Goal: Check status: Check status

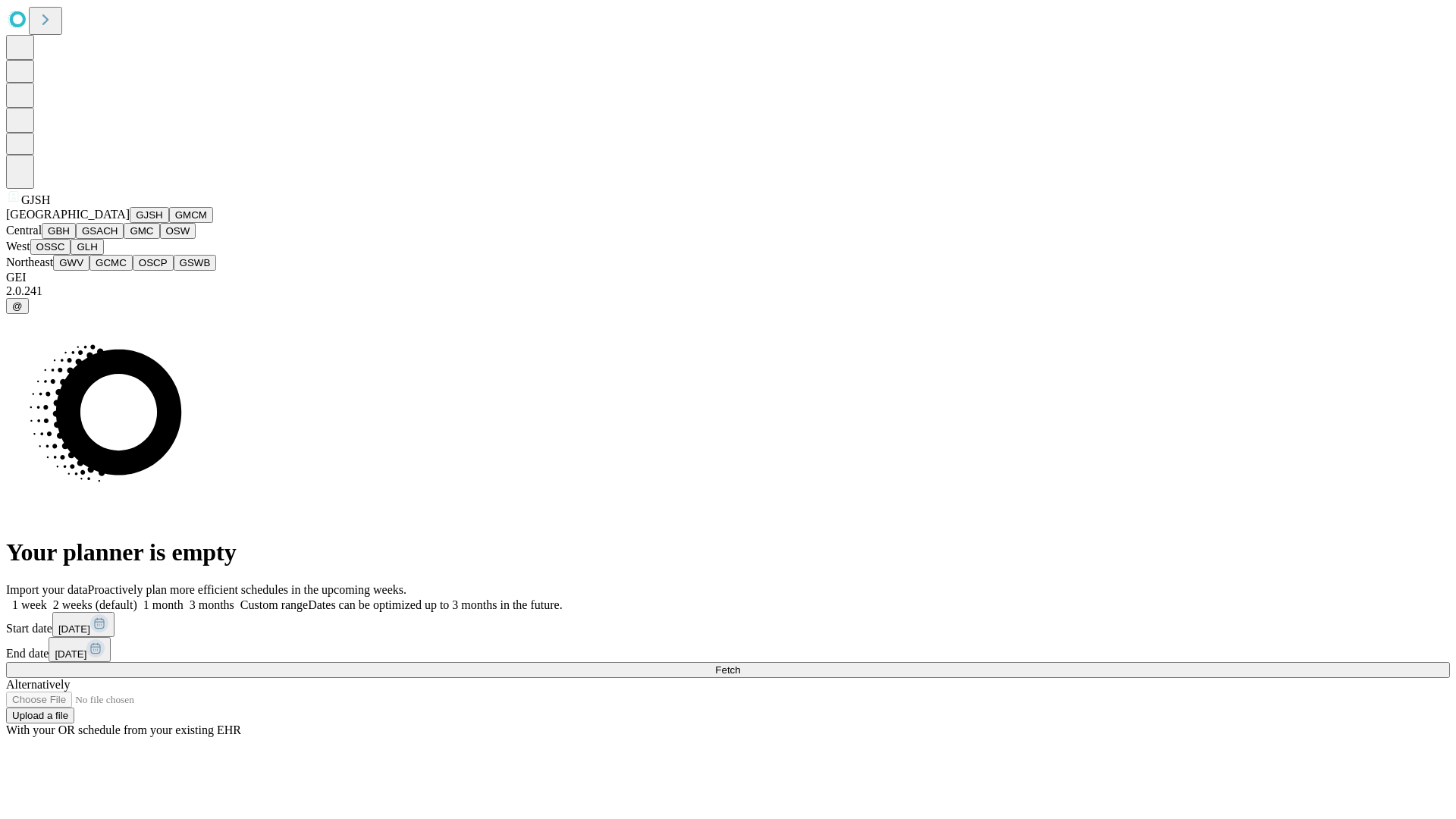
click at [129, 223] on button "GJSH" at bounding box center [149, 214] width 39 height 16
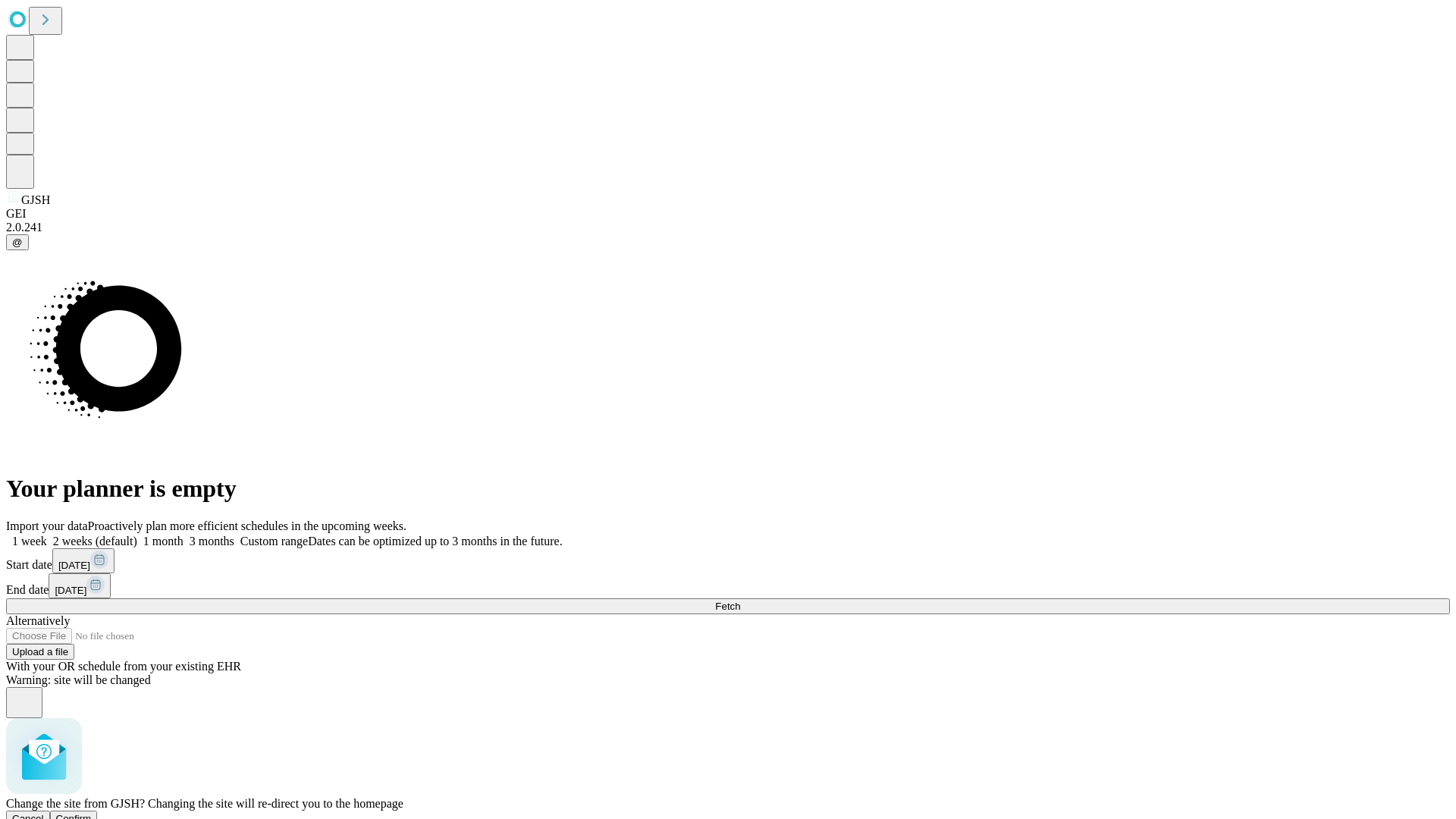
click at [92, 814] on span "Confirm" at bounding box center [74, 819] width 36 height 11
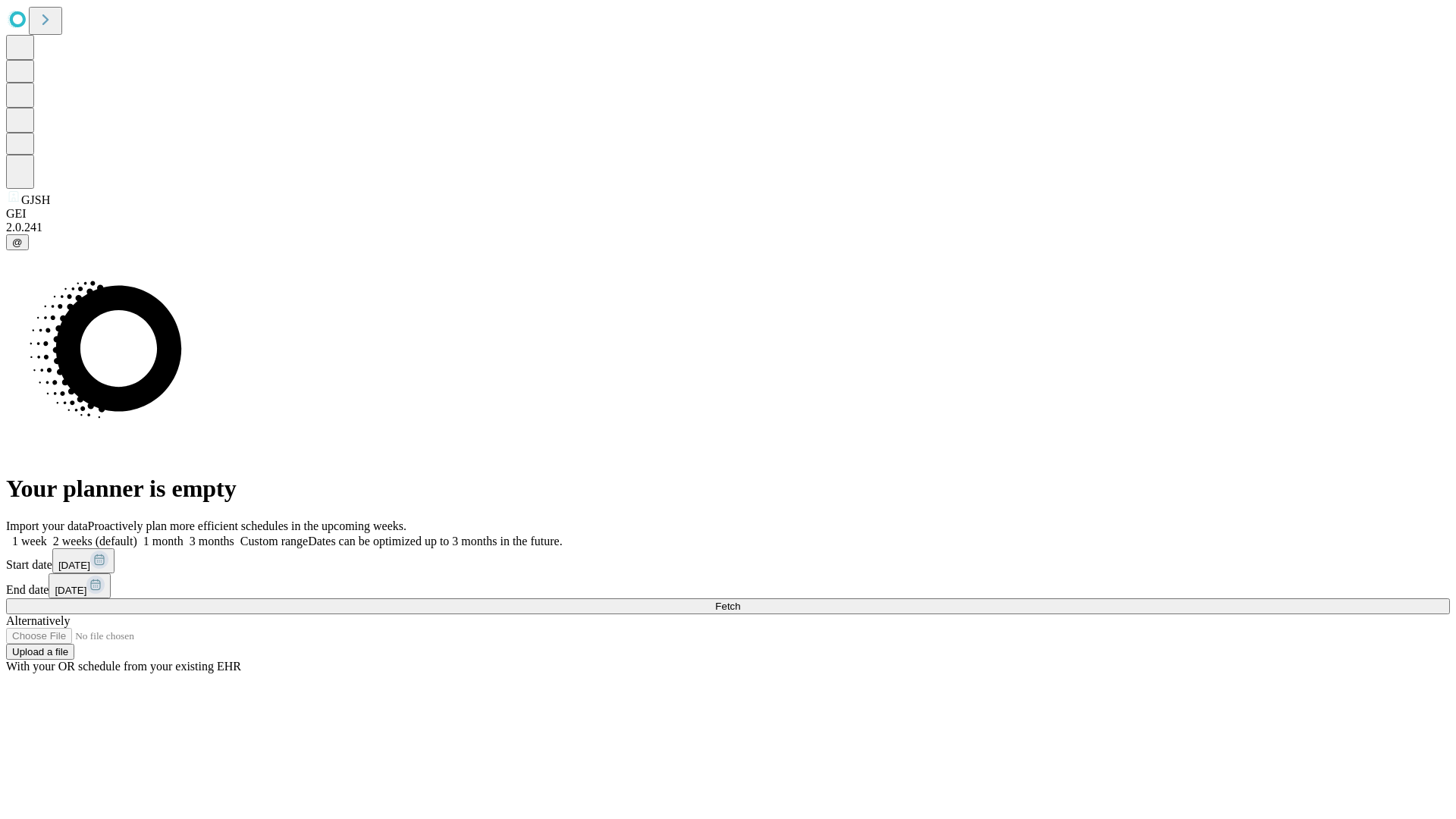
click at [138, 534] on label "2 weeks (default)" at bounding box center [92, 541] width 90 height 13
click at [740, 601] on span "Fetch" at bounding box center [727, 606] width 25 height 11
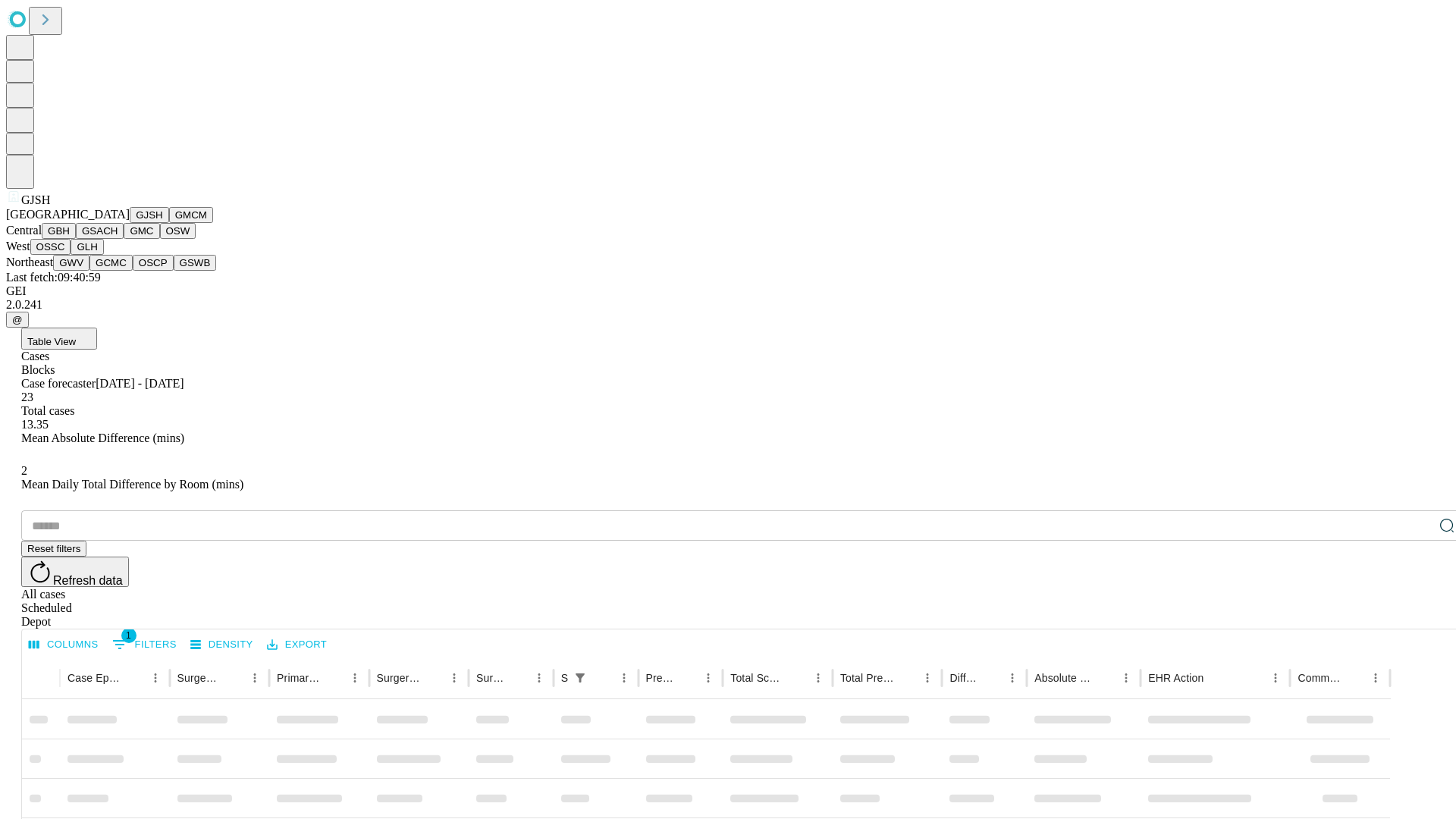
click at [169, 223] on button "GMCM" at bounding box center [191, 214] width 44 height 16
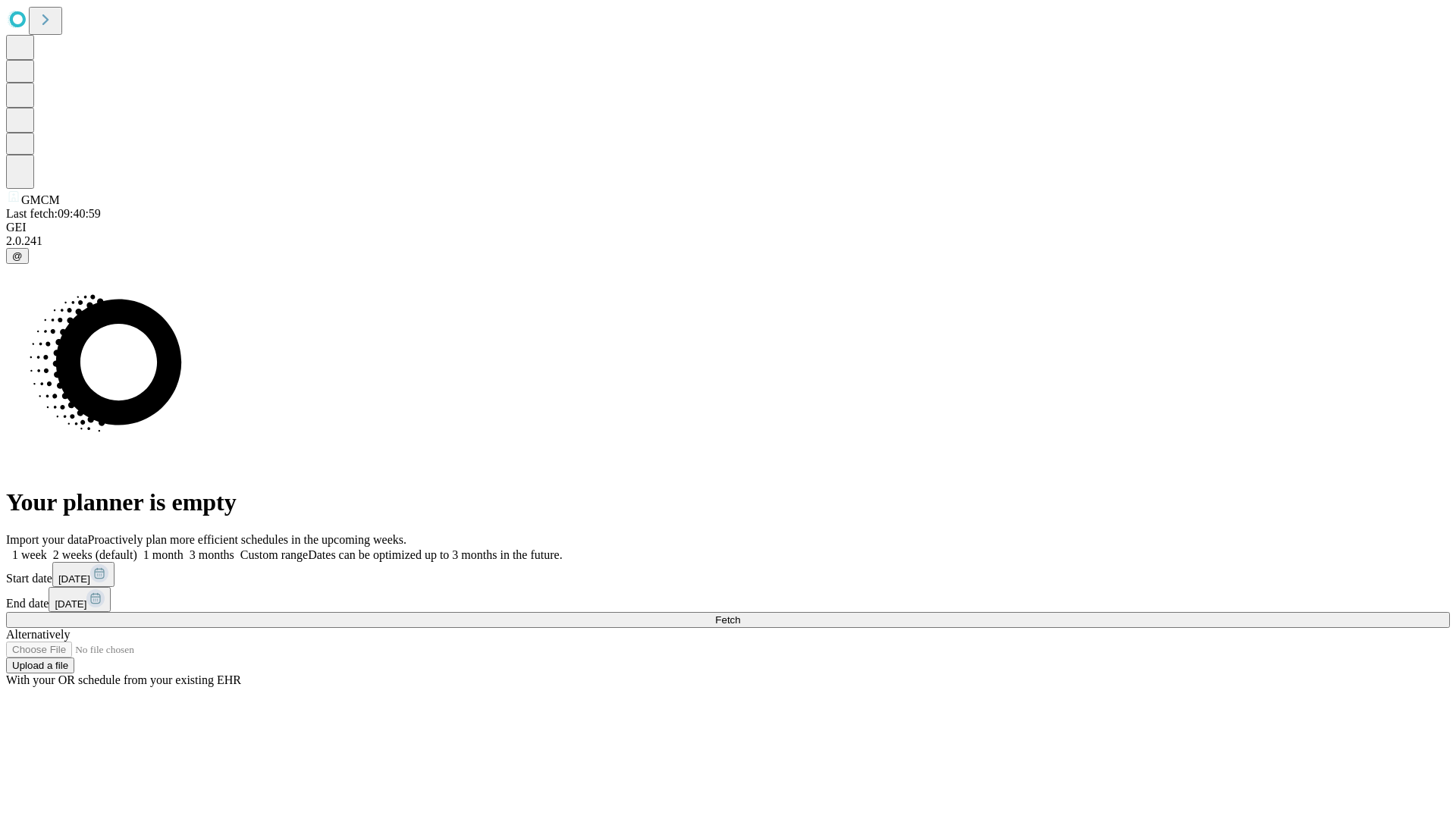
click at [138, 548] on label "2 weeks (default)" at bounding box center [92, 555] width 90 height 13
click at [740, 615] on span "Fetch" at bounding box center [727, 620] width 25 height 11
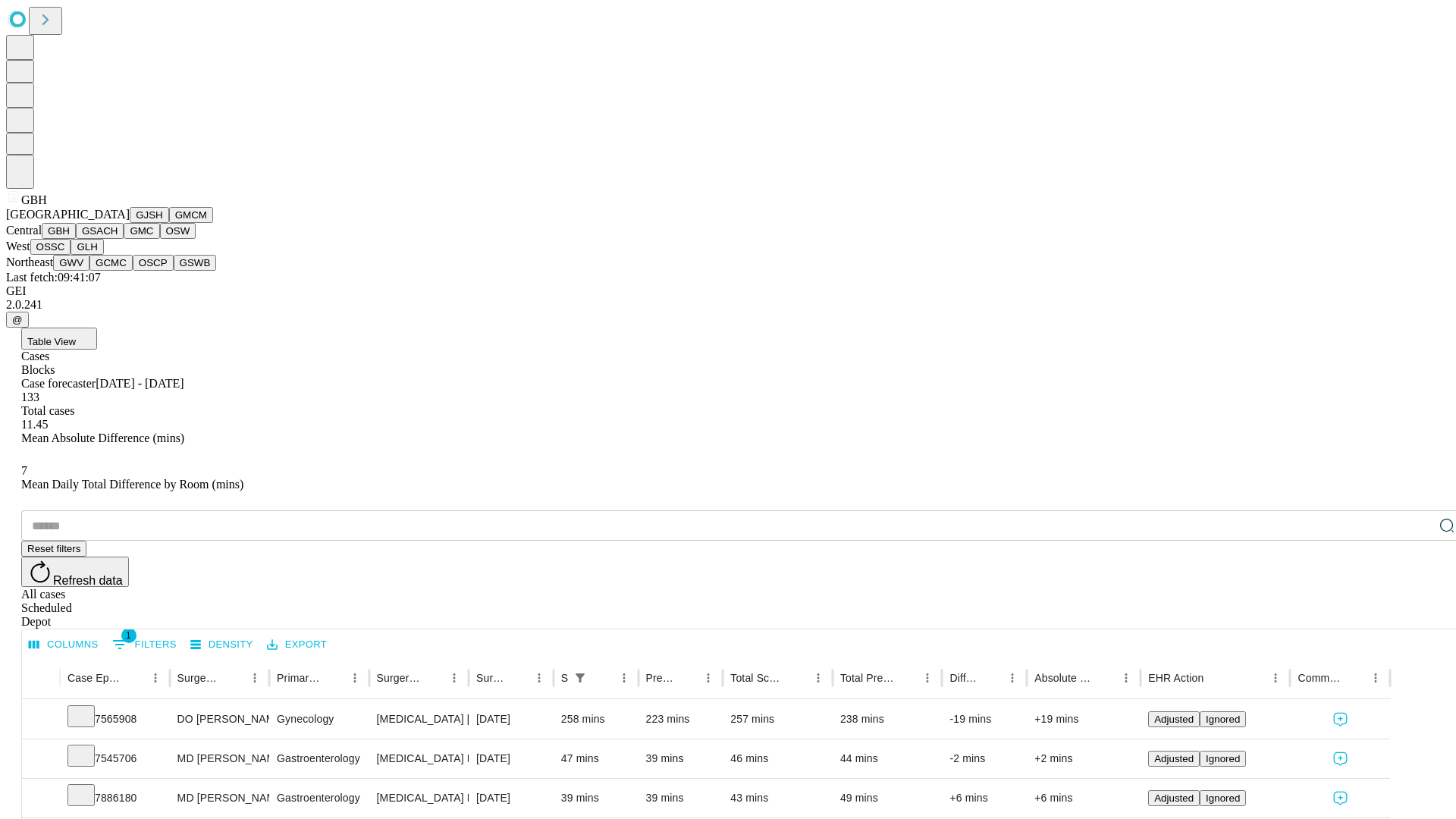
click at [118, 239] on button "GSACH" at bounding box center [99, 231] width 47 height 16
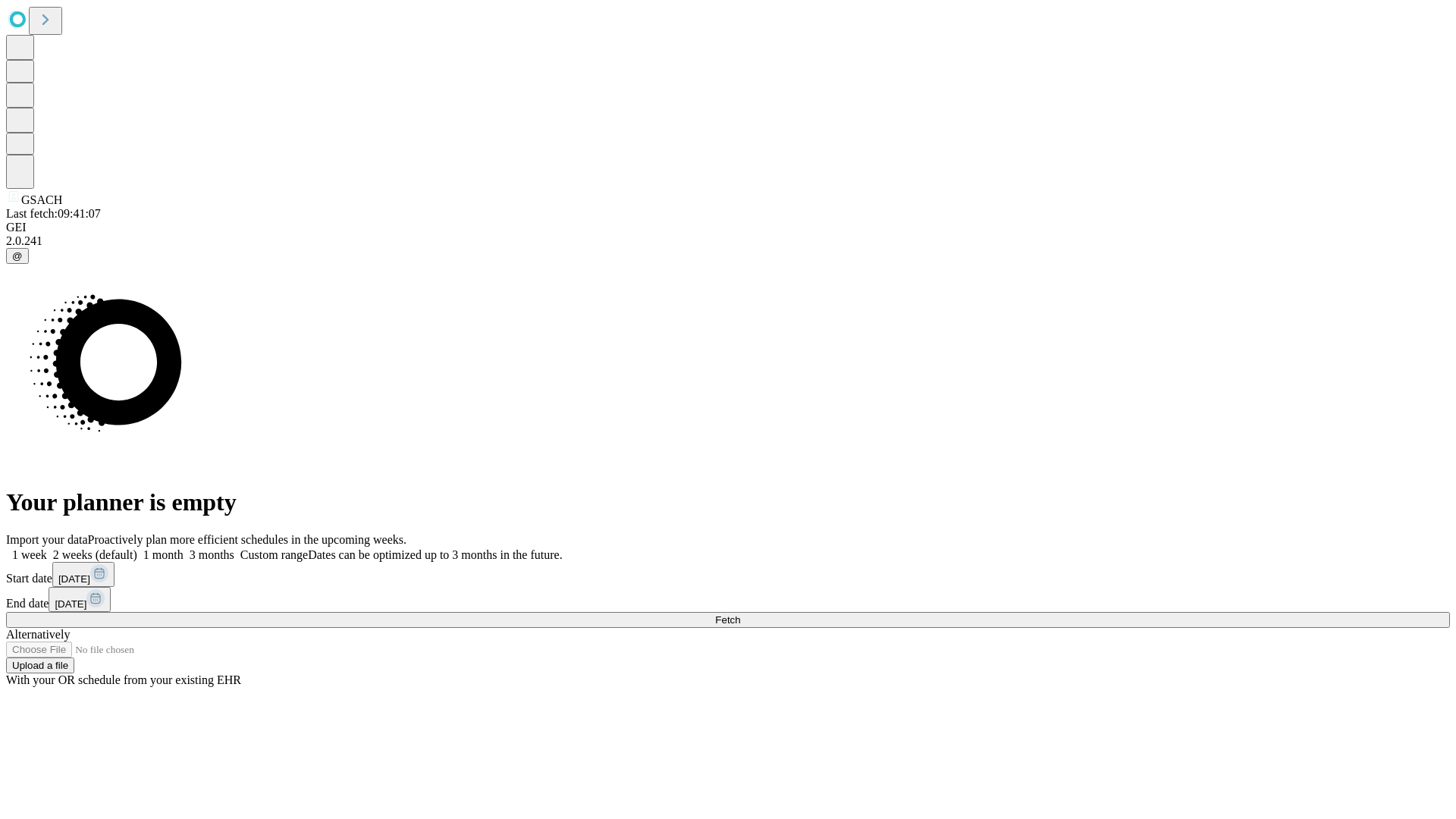
click at [138, 548] on label "2 weeks (default)" at bounding box center [92, 555] width 90 height 13
click at [740, 615] on span "Fetch" at bounding box center [727, 620] width 25 height 11
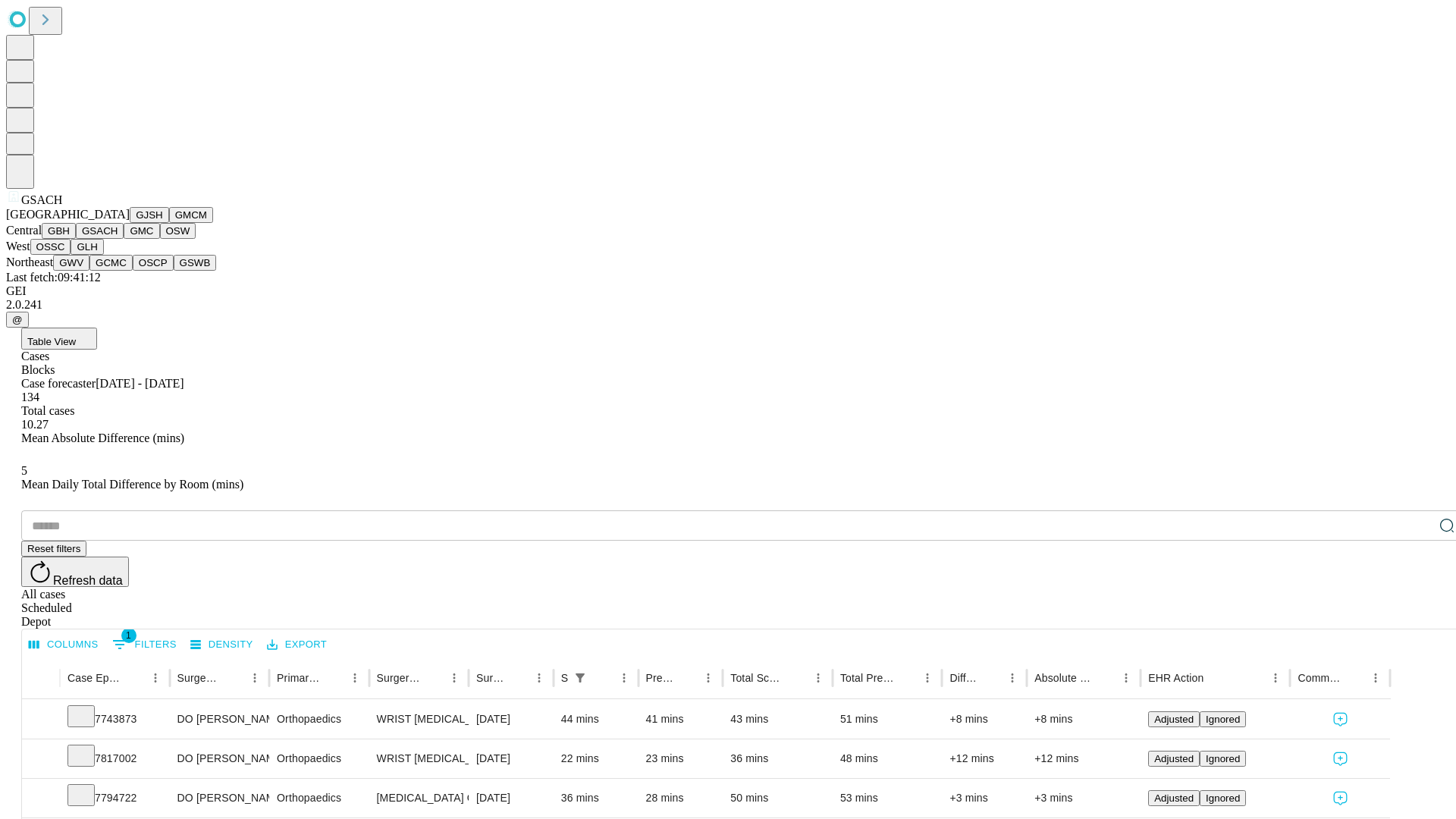
click at [124, 239] on button "GMC" at bounding box center [141, 231] width 36 height 16
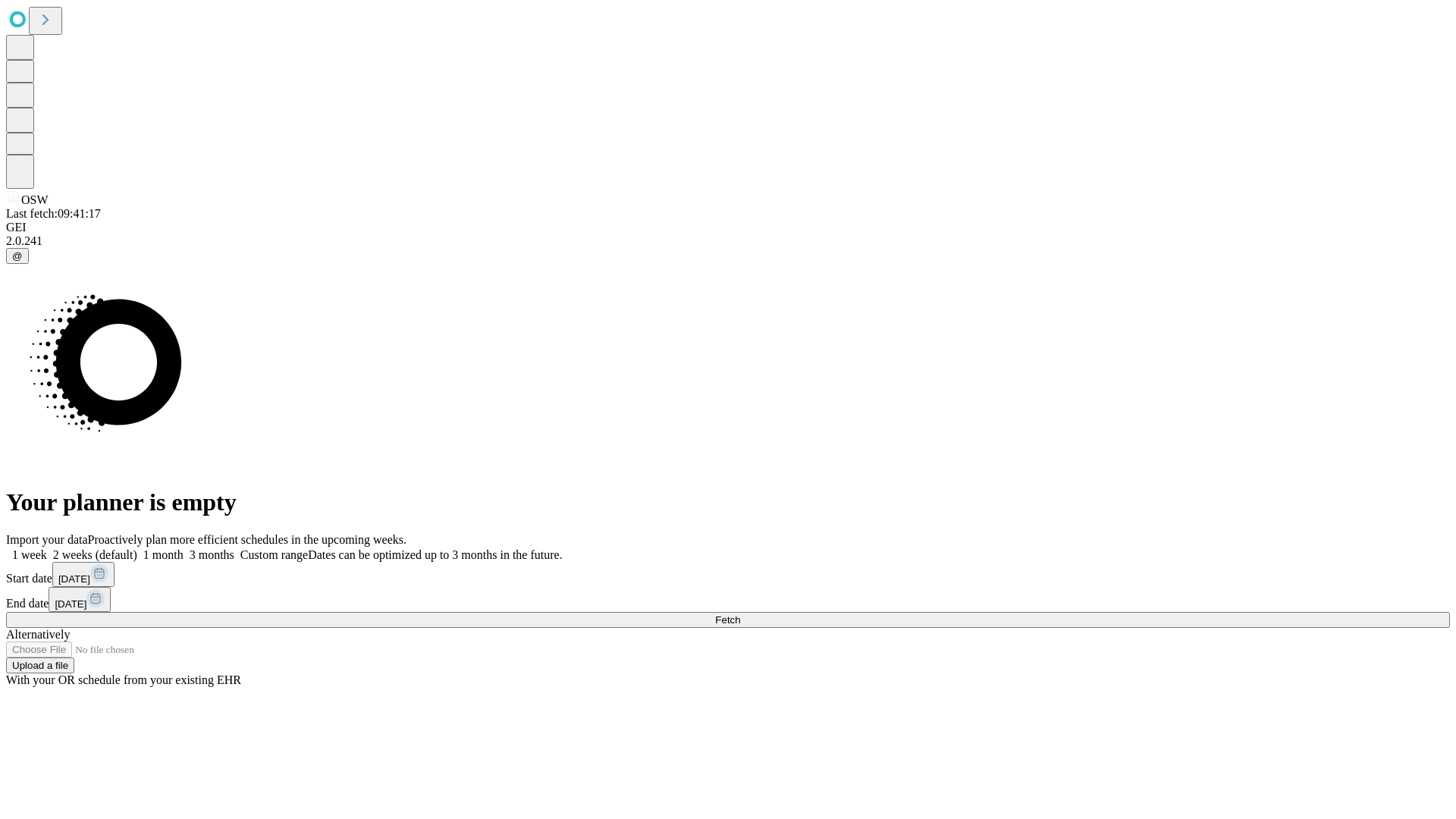
click at [740, 615] on span "Fetch" at bounding box center [727, 620] width 25 height 11
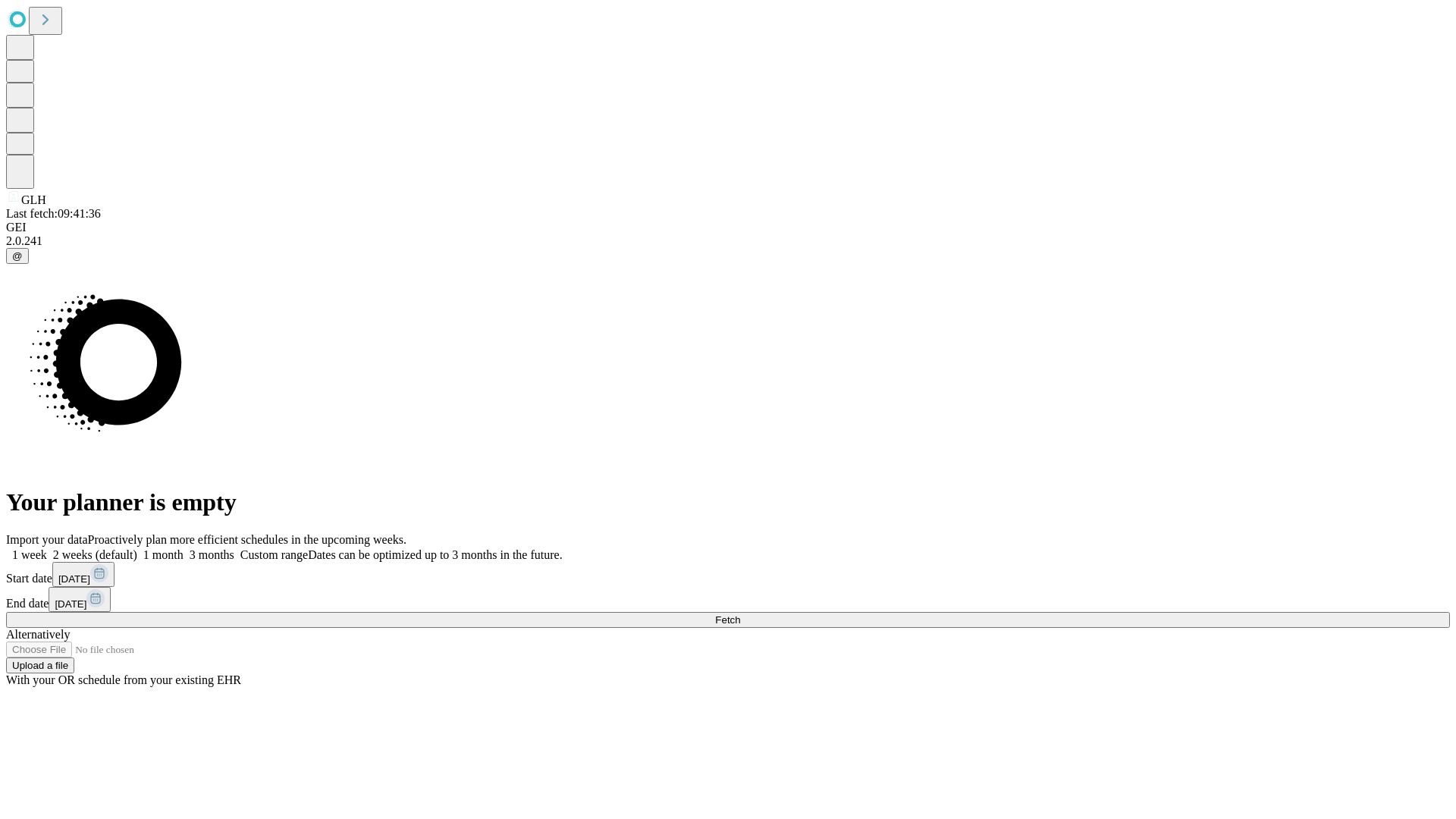
click at [138, 548] on label "2 weeks (default)" at bounding box center [92, 555] width 90 height 13
click at [740, 615] on span "Fetch" at bounding box center [727, 620] width 25 height 11
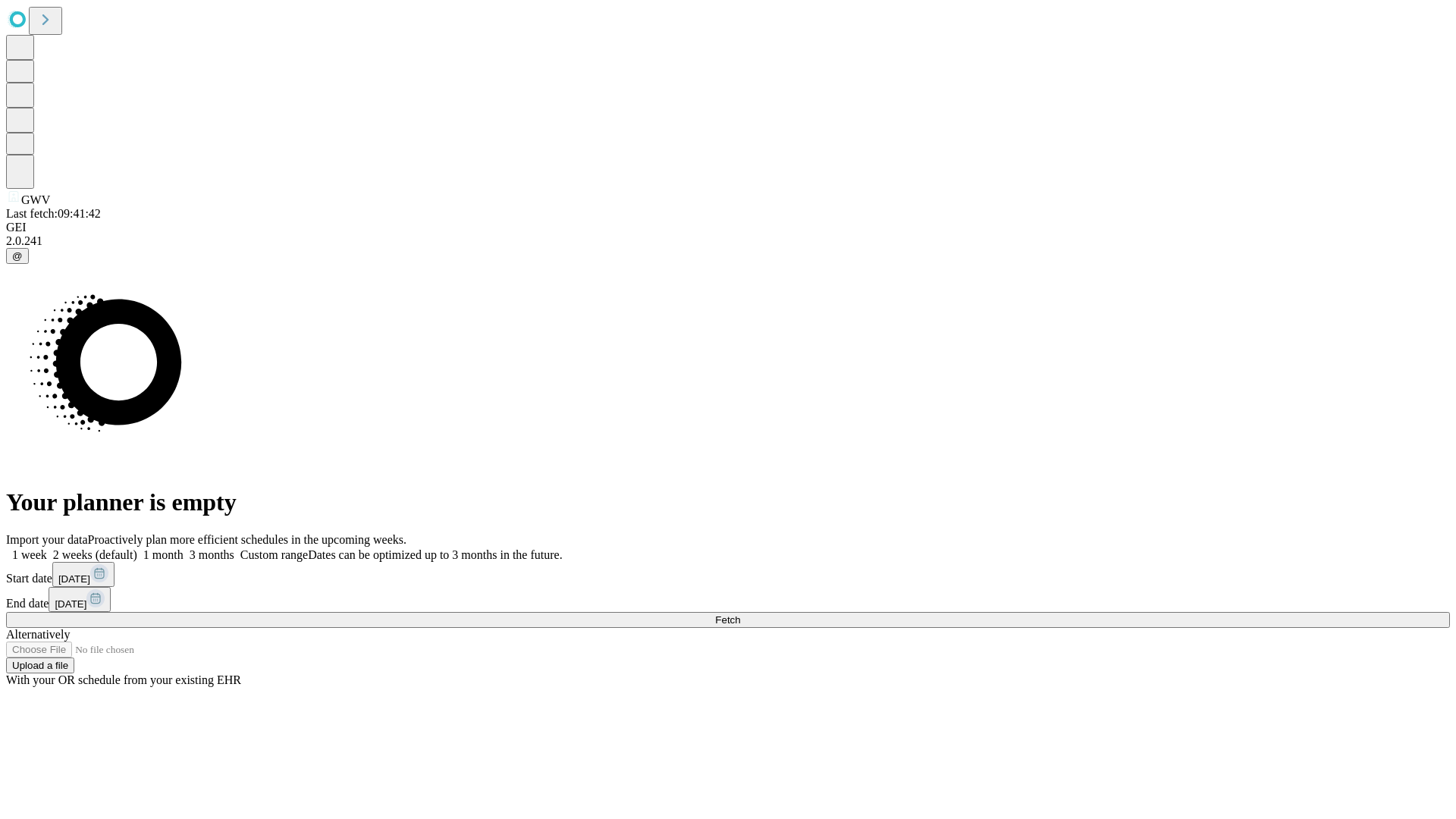
click at [740, 615] on span "Fetch" at bounding box center [727, 620] width 25 height 11
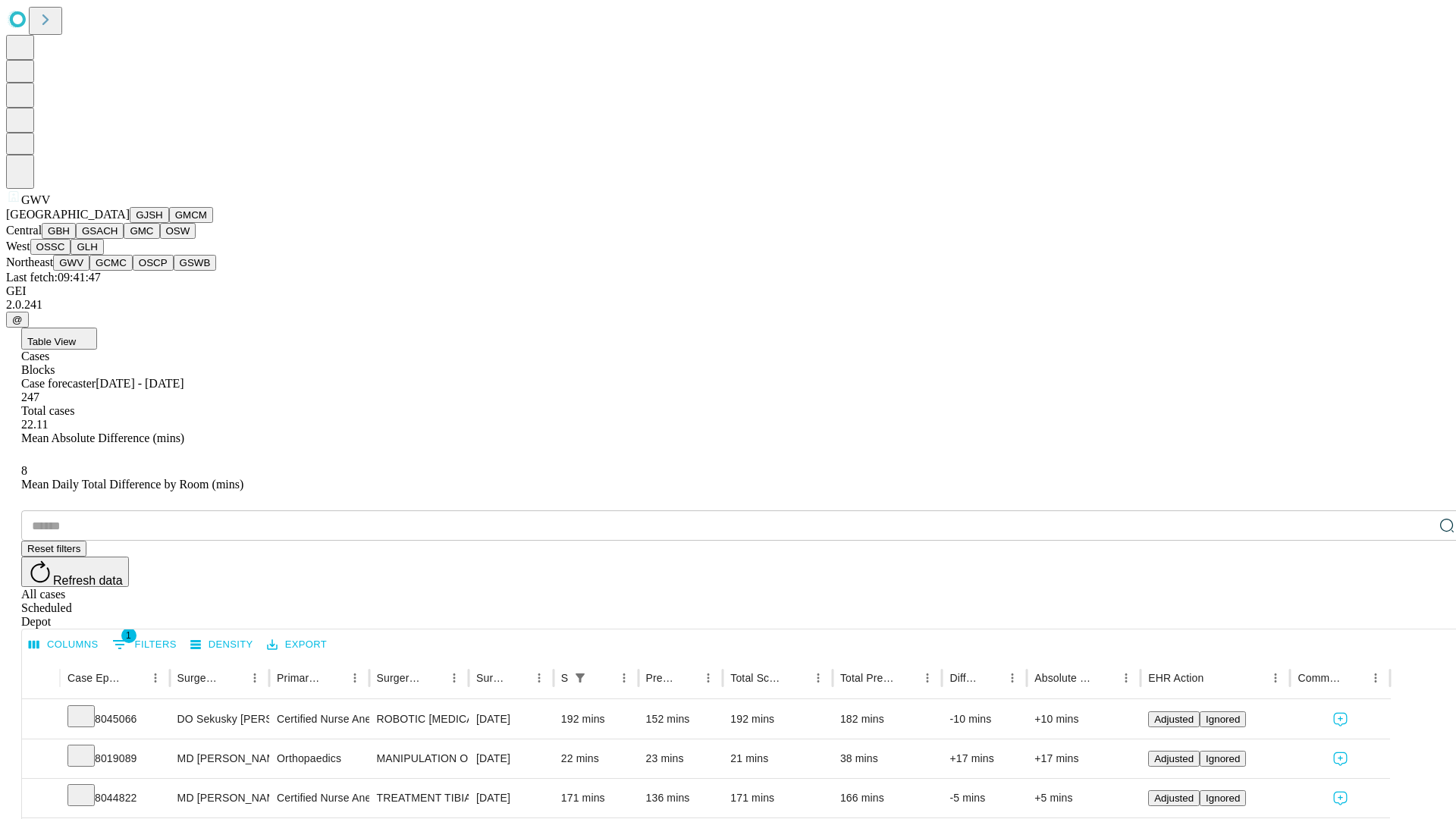
click at [118, 271] on button "GCMC" at bounding box center [110, 262] width 43 height 16
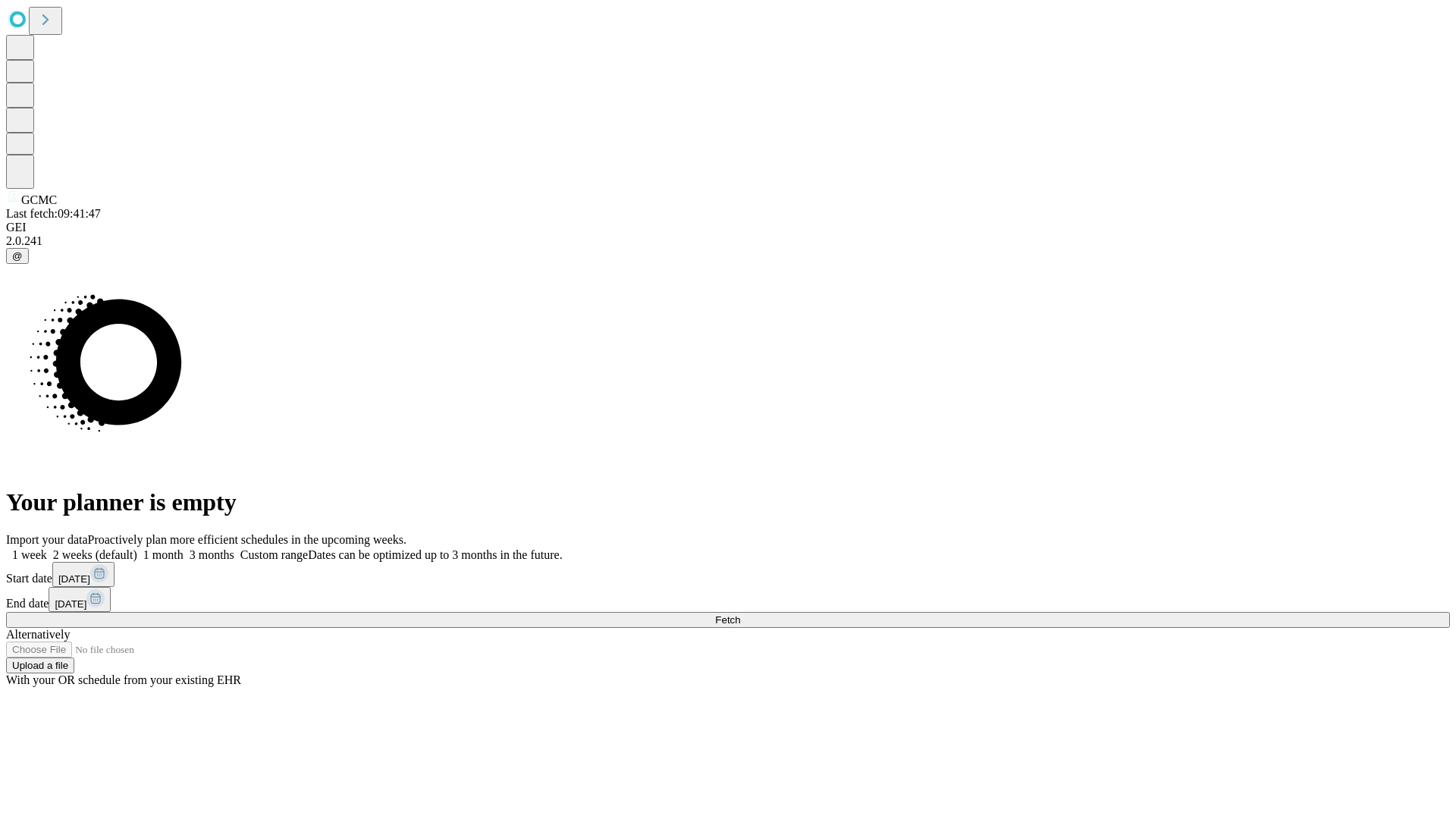
click at [740, 615] on span "Fetch" at bounding box center [727, 620] width 25 height 11
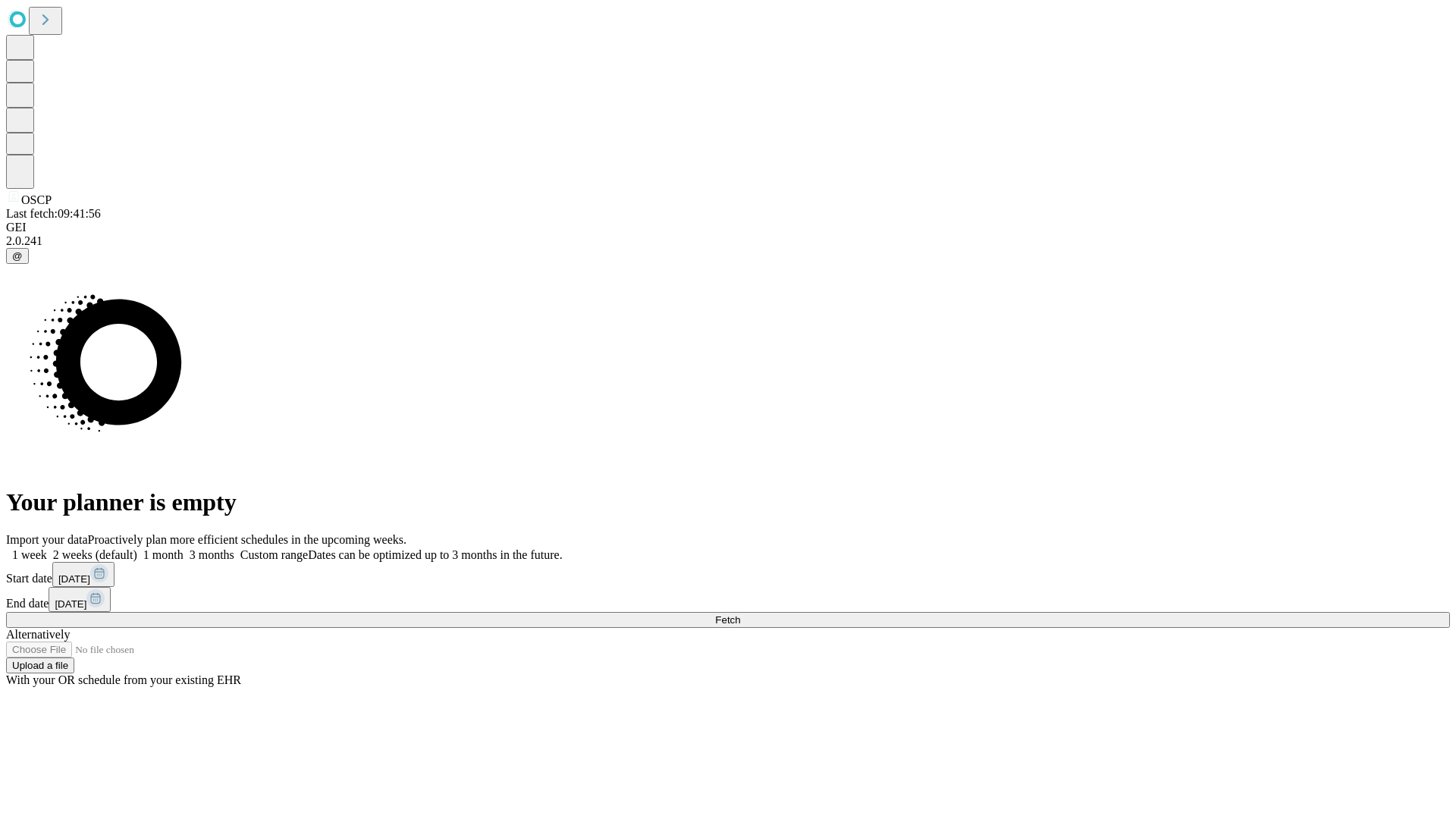
click at [740, 615] on span "Fetch" at bounding box center [727, 620] width 25 height 11
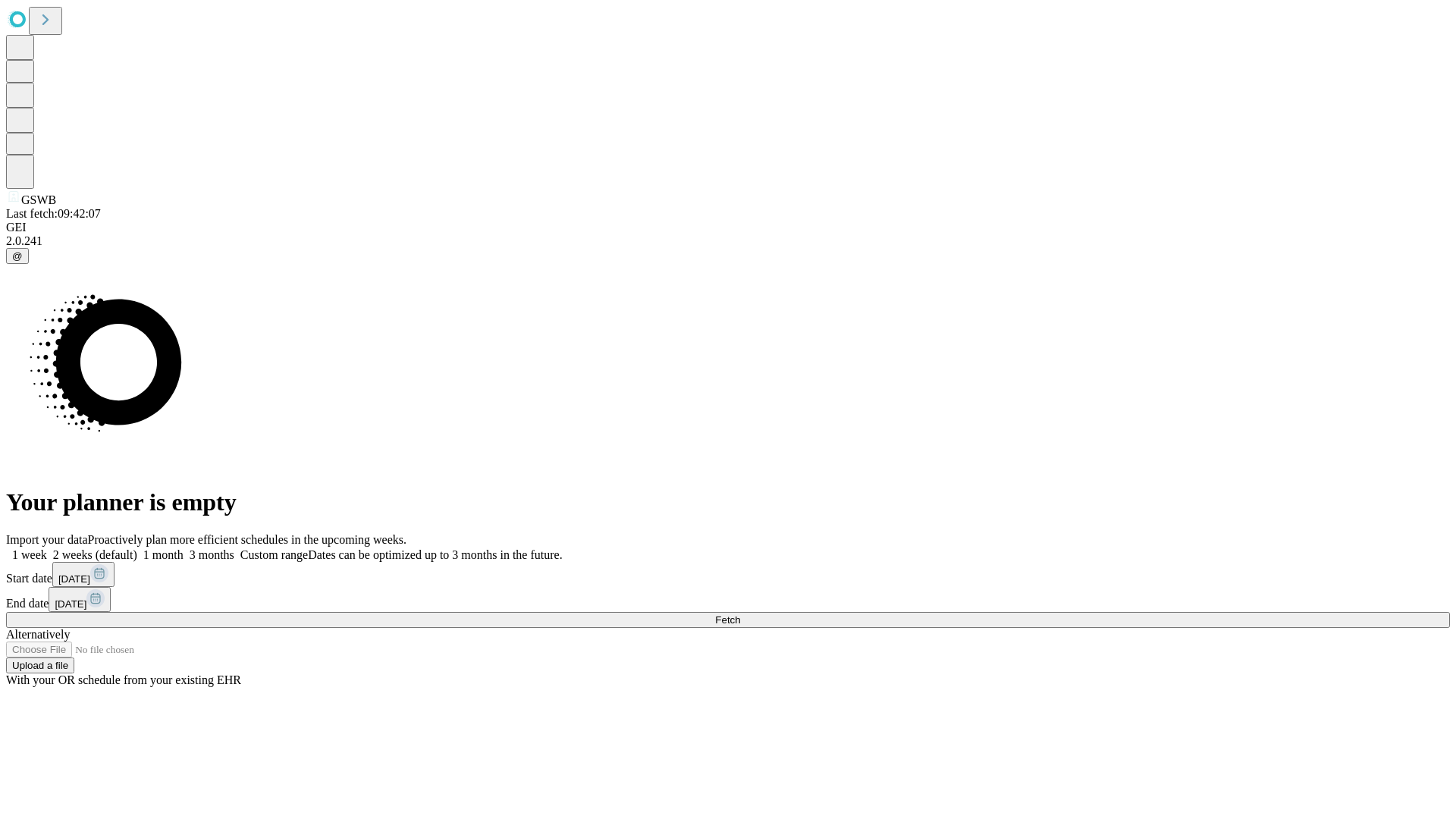
click at [138, 548] on label "2 weeks (default)" at bounding box center [92, 555] width 90 height 13
click at [740, 615] on span "Fetch" at bounding box center [727, 620] width 25 height 11
